Goal: Check status: Check status

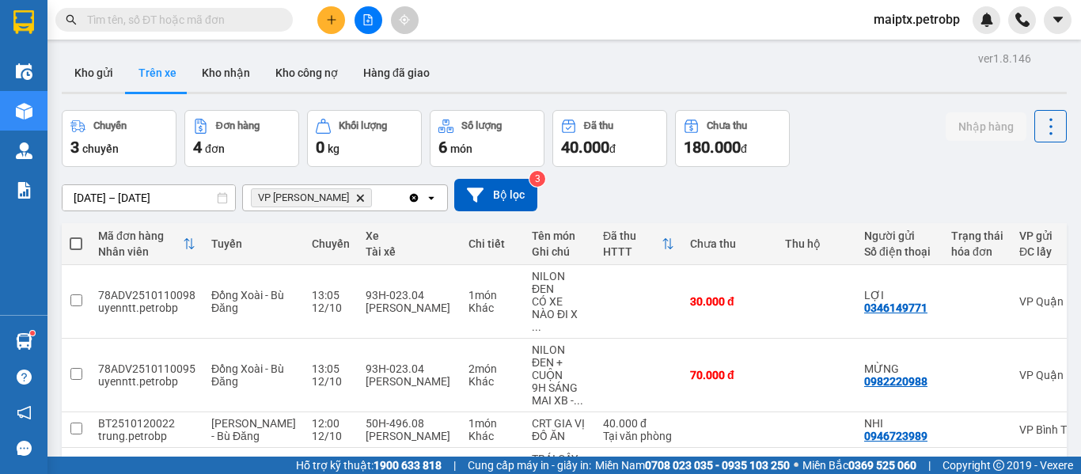
scroll to position [111, 0]
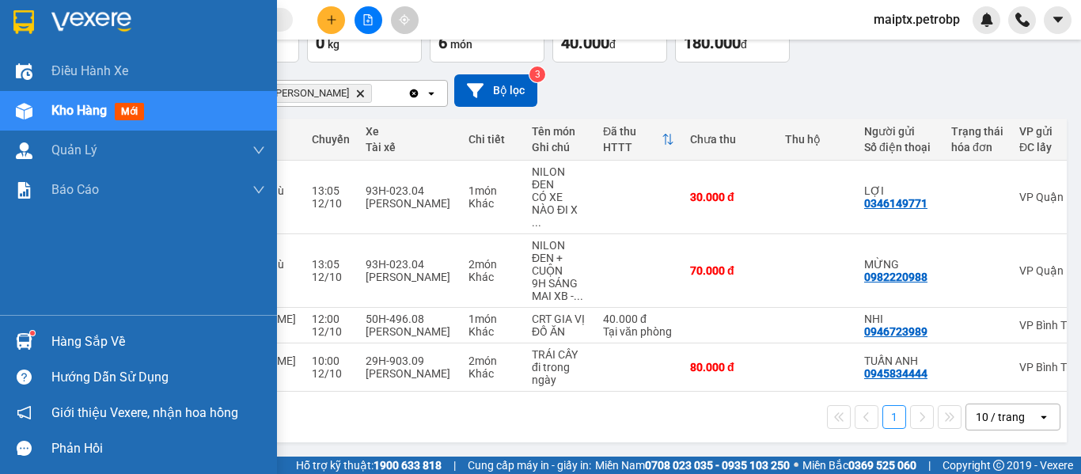
click at [109, 340] on div "Hàng sắp về" at bounding box center [158, 342] width 214 height 24
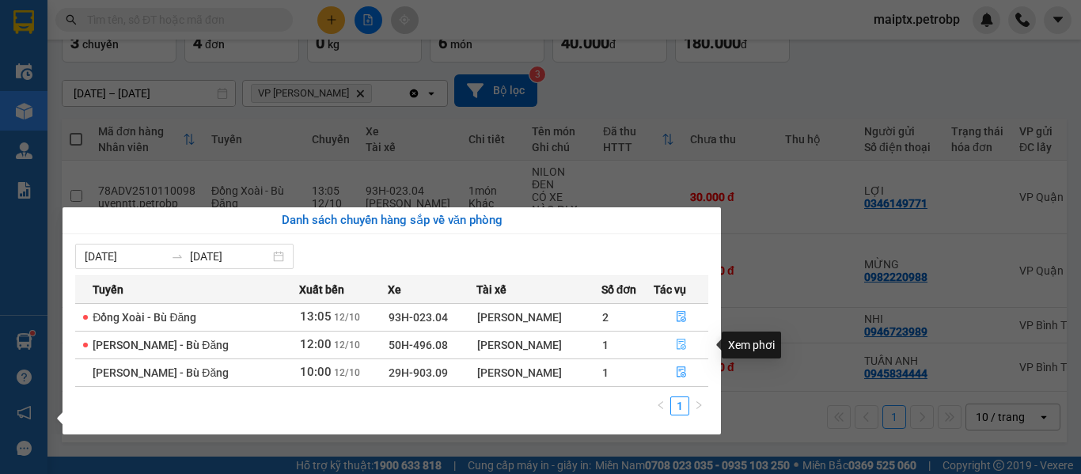
click at [682, 339] on icon "file-done" at bounding box center [681, 344] width 11 height 11
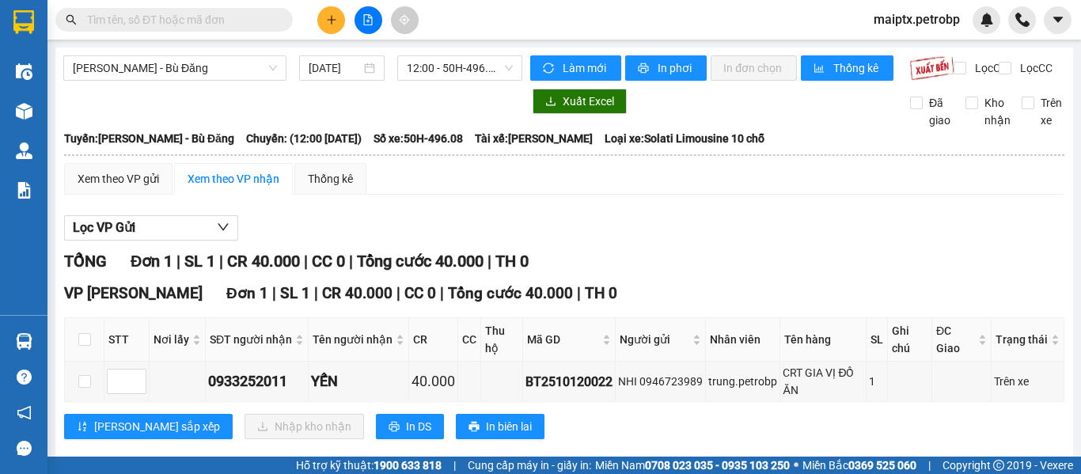
scroll to position [40, 0]
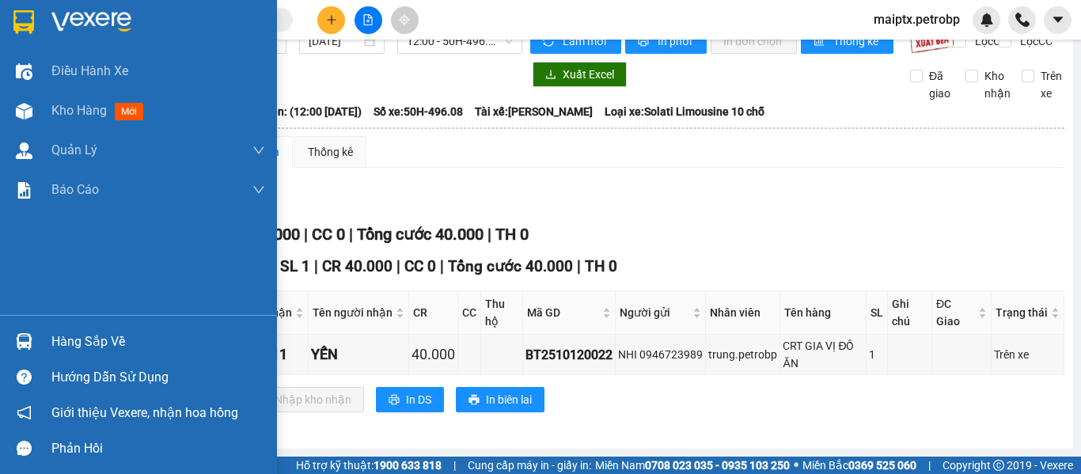
click at [75, 340] on div "Hàng sắp về" at bounding box center [158, 342] width 214 height 24
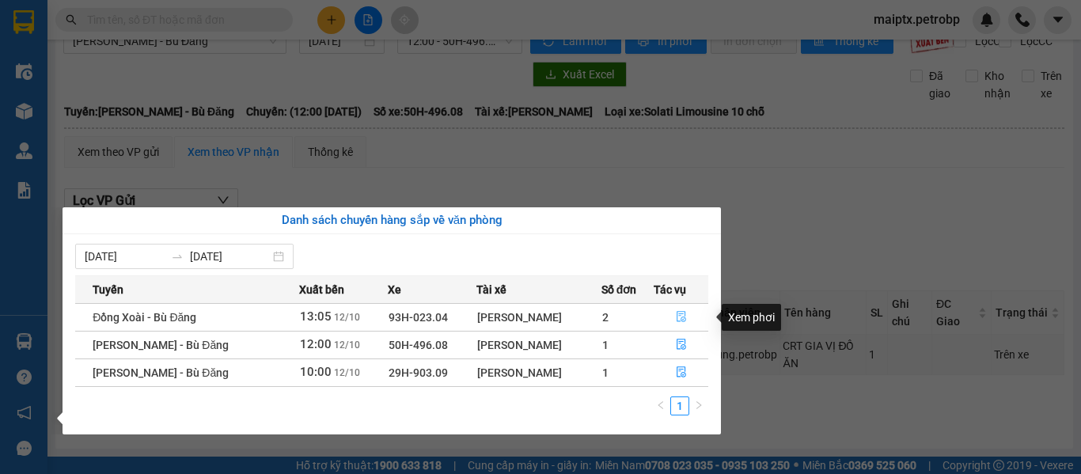
click at [673, 315] on button "button" at bounding box center [681, 317] width 54 height 25
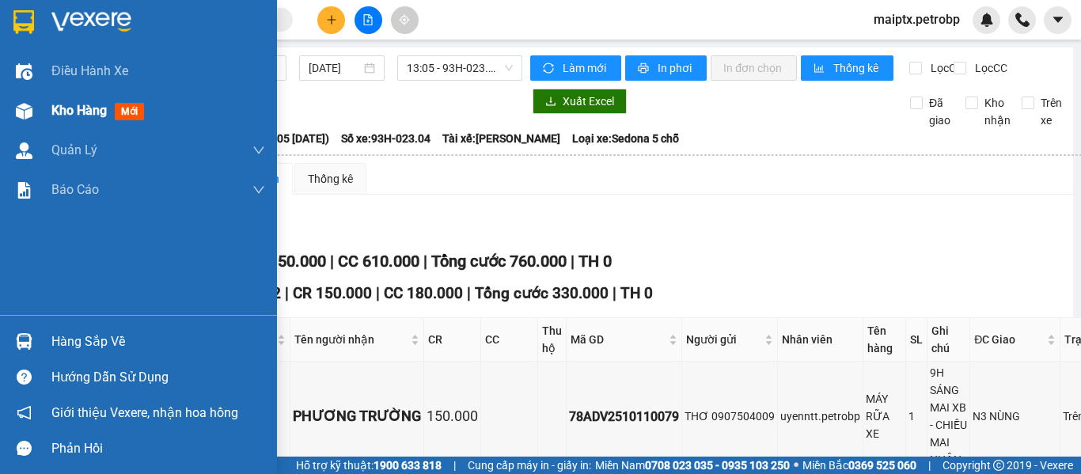
click at [96, 110] on span "Kho hàng" at bounding box center [78, 110] width 55 height 15
